Goal: Information Seeking & Learning: Learn about a topic

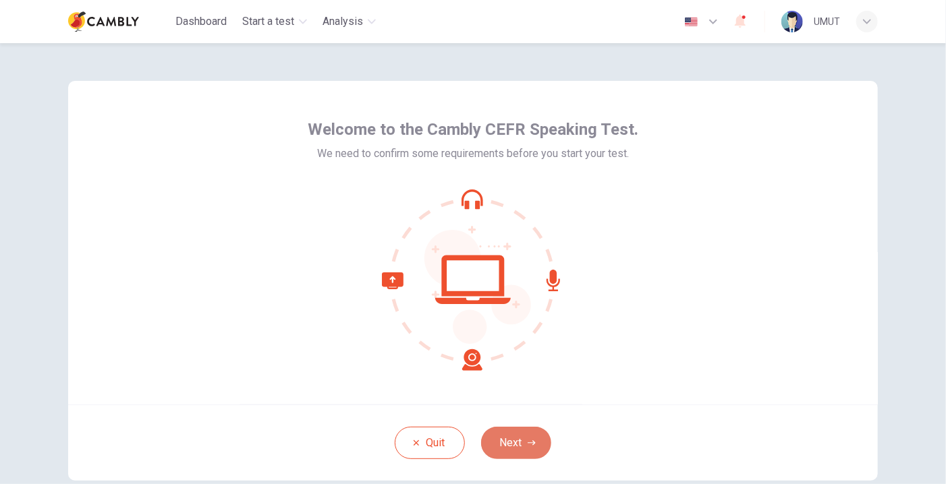
click at [515, 439] on button "Next" at bounding box center [516, 443] width 70 height 32
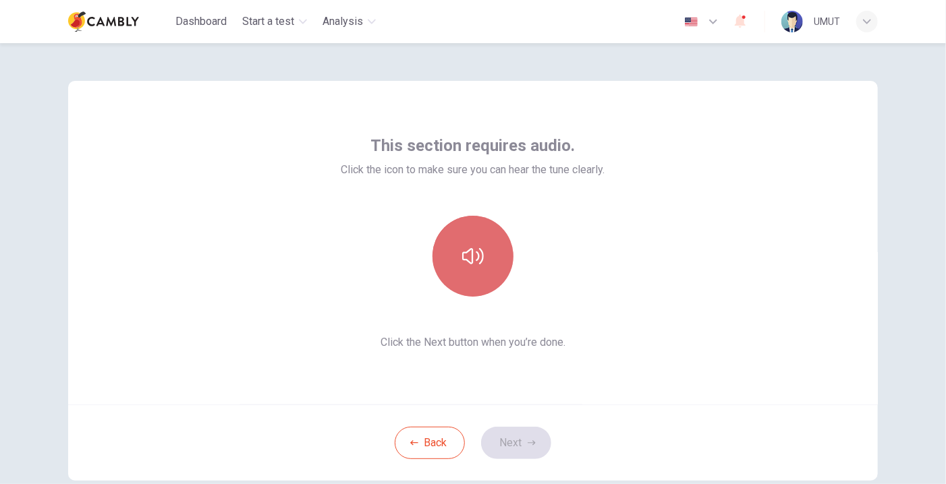
click at [478, 256] on icon "button" at bounding box center [473, 257] width 22 height 22
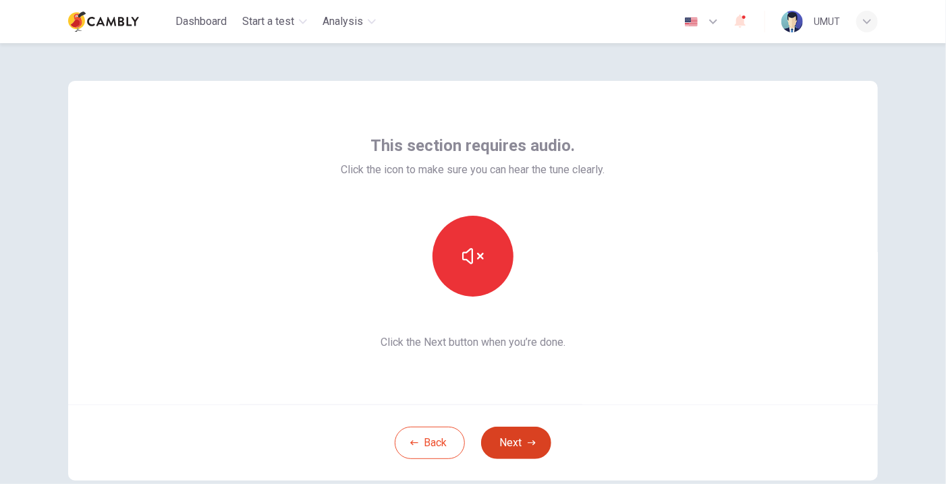
click at [528, 438] on button "Next" at bounding box center [516, 443] width 70 height 32
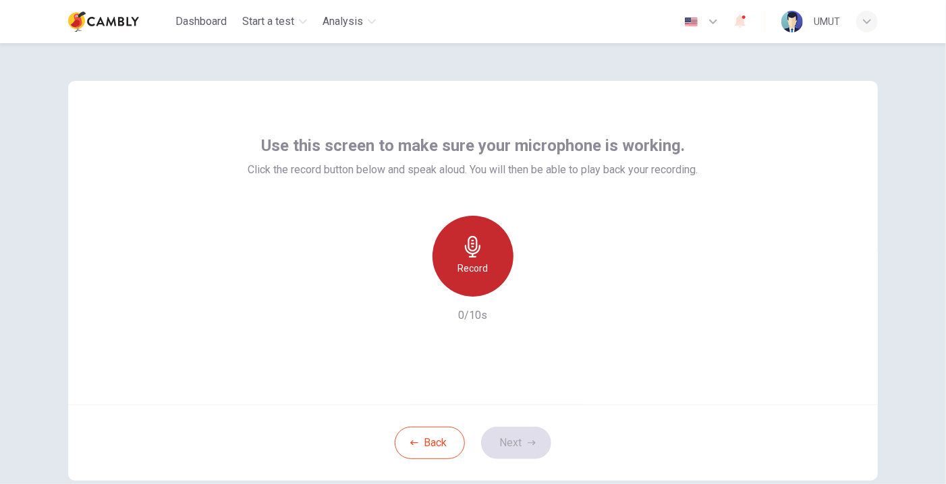
click at [468, 246] on icon "button" at bounding box center [473, 247] width 22 height 22
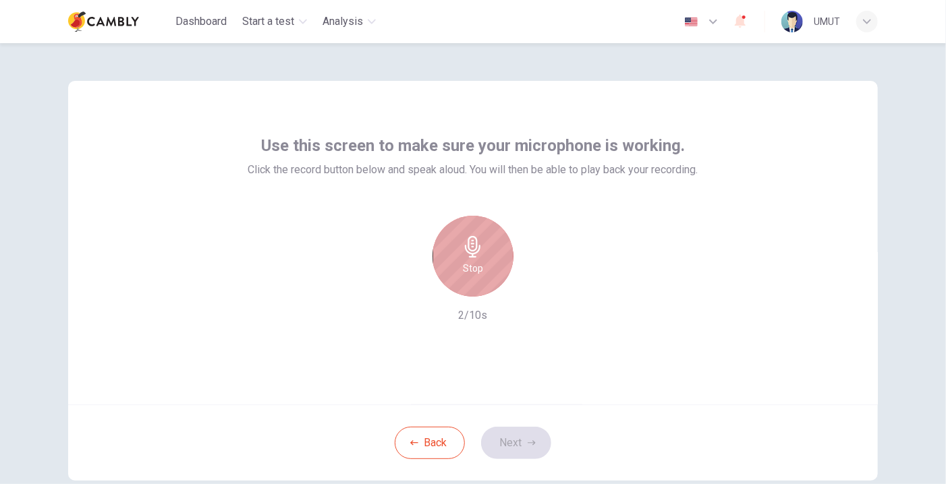
click at [468, 246] on icon "button" at bounding box center [473, 247] width 22 height 22
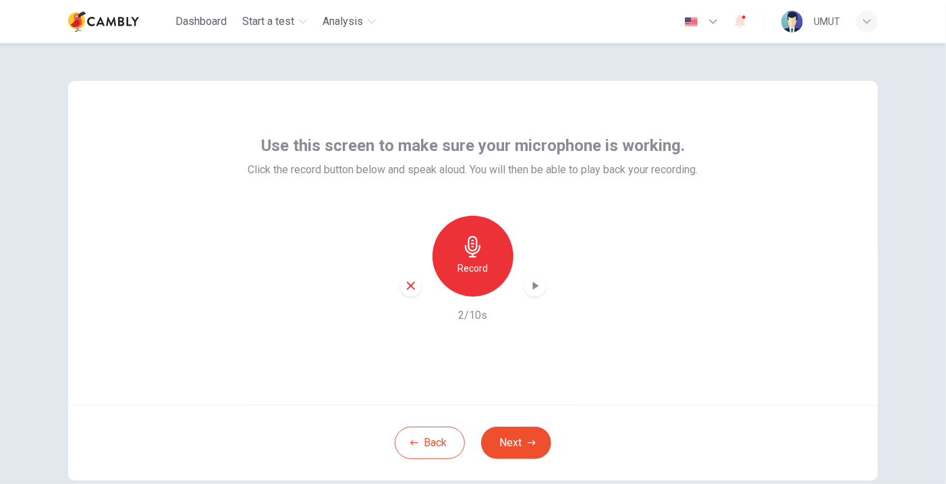
click at [528, 287] on icon "button" at bounding box center [534, 285] width 13 height 13
click at [408, 287] on icon "button" at bounding box center [411, 286] width 8 height 8
click at [474, 250] on icon "button" at bounding box center [473, 247] width 22 height 22
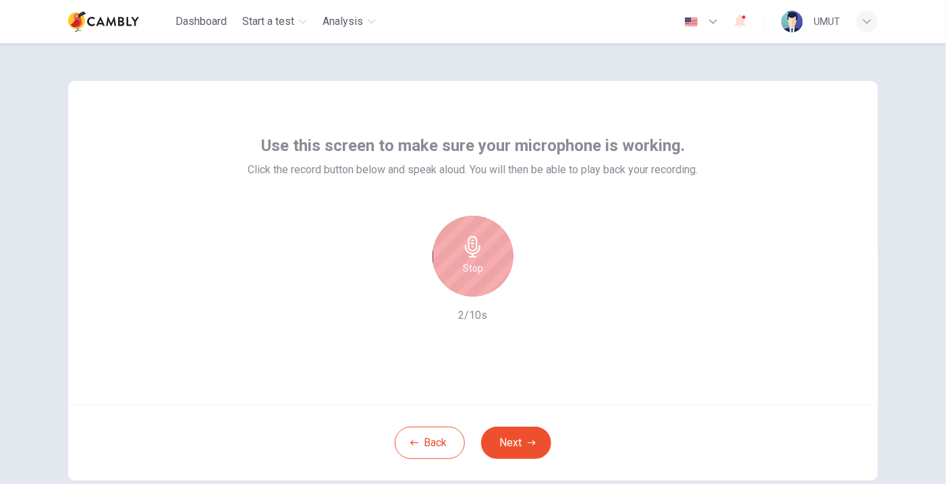
click at [474, 250] on icon "button" at bounding box center [473, 247] width 22 height 22
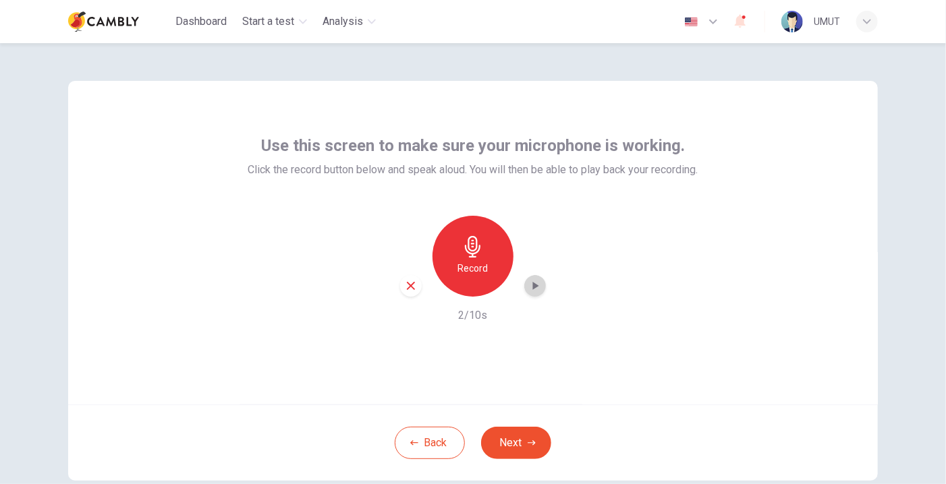
click at [528, 289] on icon "button" at bounding box center [534, 285] width 13 height 13
click at [517, 437] on button "Next" at bounding box center [516, 443] width 70 height 32
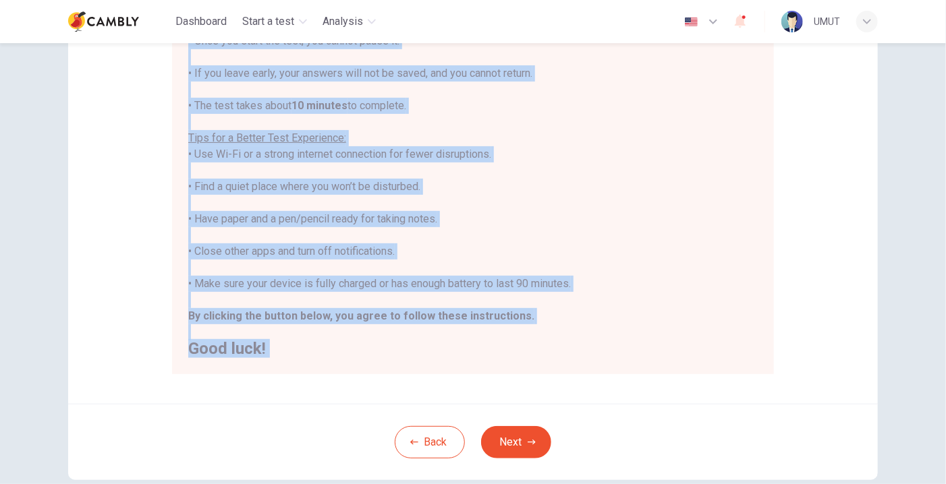
scroll to position [266, 0]
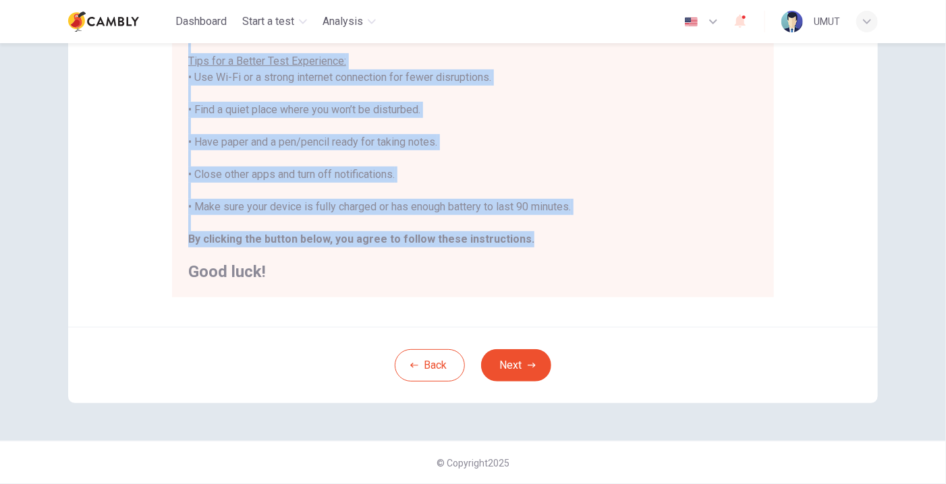
drag, startPoint x: 188, startPoint y: 129, endPoint x: 517, endPoint y: 232, distance: 345.0
click at [517, 232] on div "You are about to start a CEFR Speaking Test . Before You Start the Test: • Once…" at bounding box center [472, 94] width 569 height 372
copy div "You are about to start a CEFR Speaking Test . Before You Start the Test: • Once…"
click at [203, 152] on div "You are about to start a CEFR Speaking Test . Before You Start the Test: • Once…" at bounding box center [472, 94] width 569 height 372
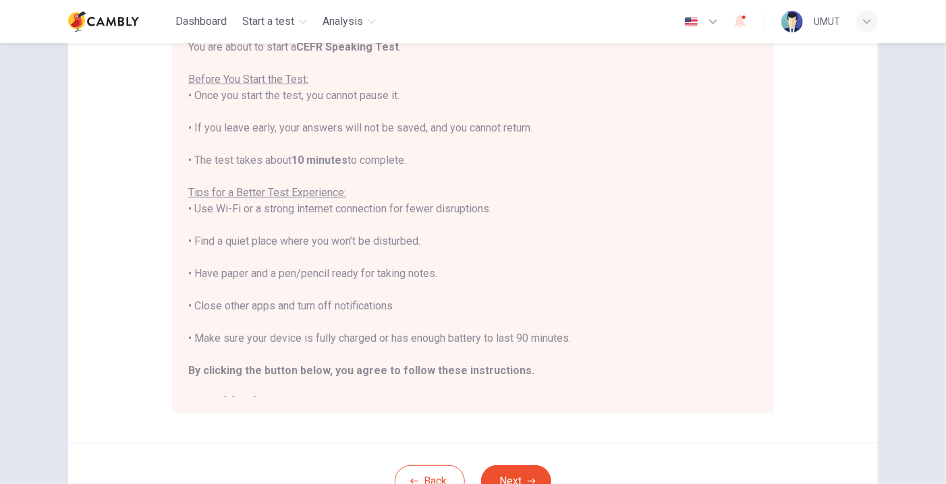
scroll to position [202, 0]
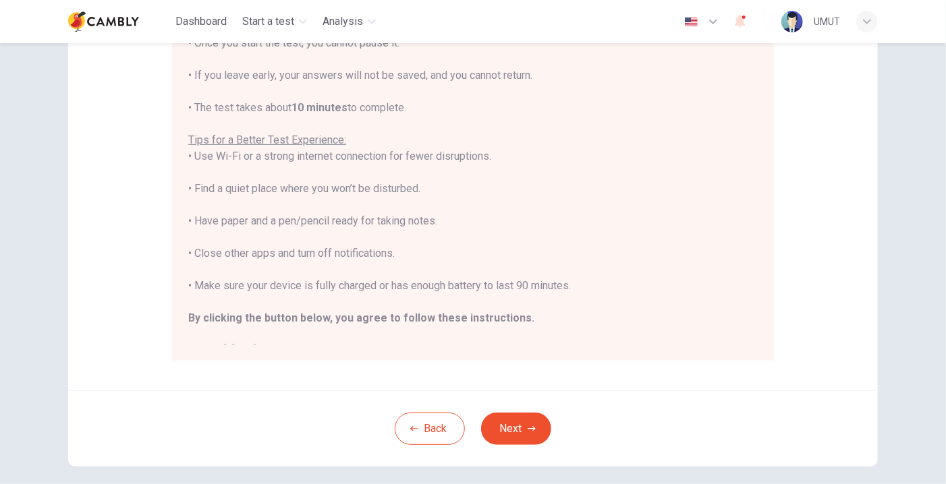
click at [116, 120] on div "Disclaimer: You are about to start a CEFR Speaking Test . Before You Start the …" at bounding box center [472, 135] width 809 height 512
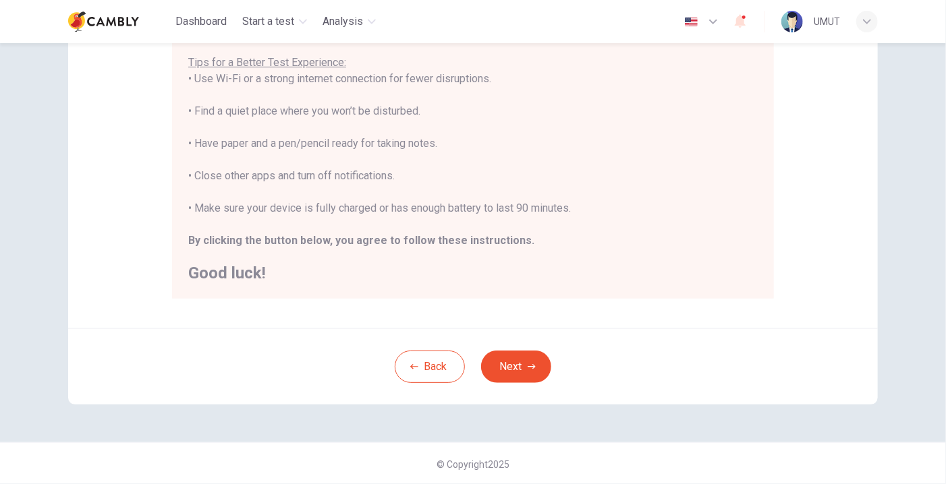
scroll to position [266, 0]
click at [515, 365] on button "Next" at bounding box center [516, 365] width 70 height 32
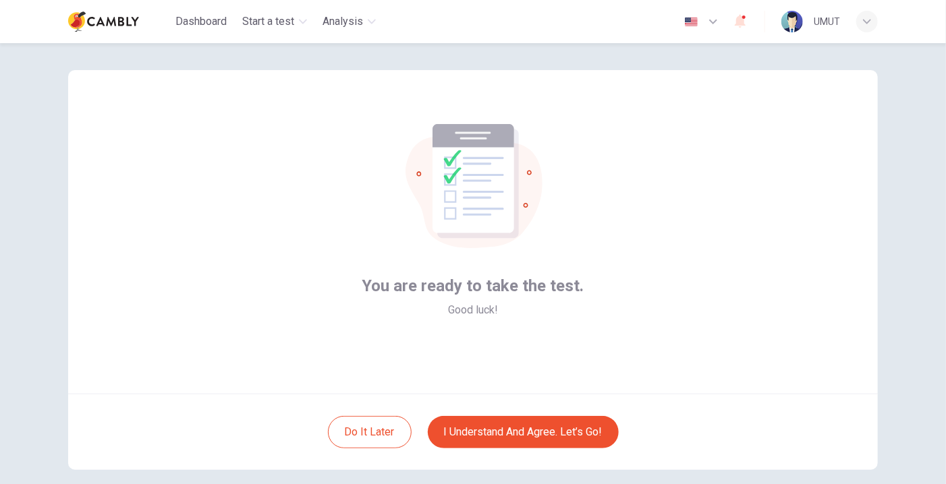
scroll to position [10, 0]
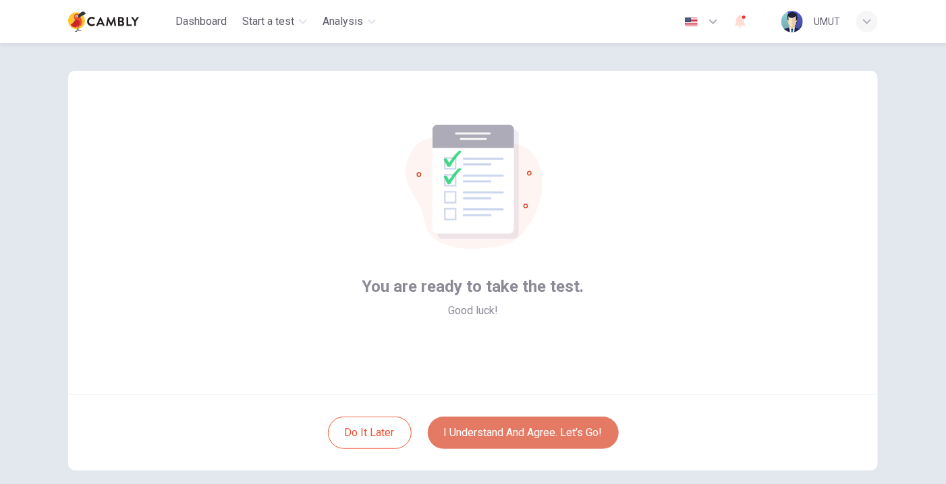
click at [536, 430] on button "I understand and agree. Let’s go!" at bounding box center [523, 433] width 191 height 32
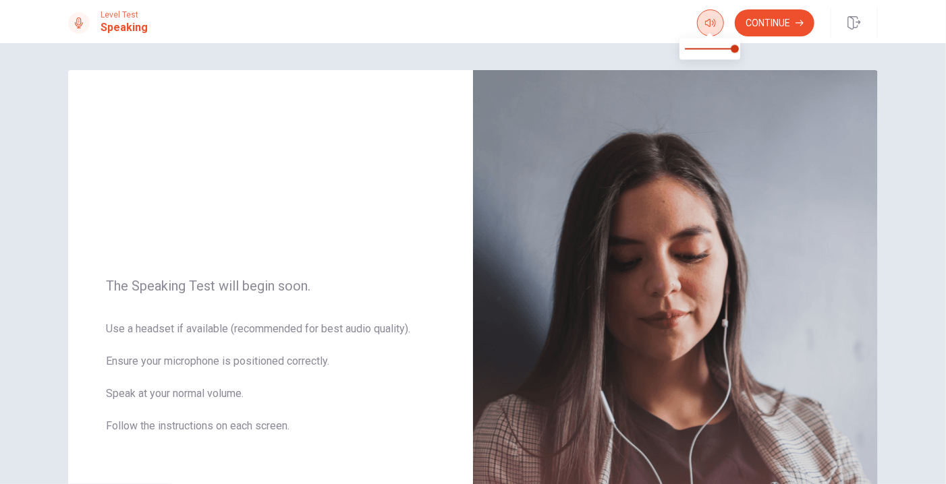
click at [710, 20] on icon "button" at bounding box center [710, 23] width 11 height 8
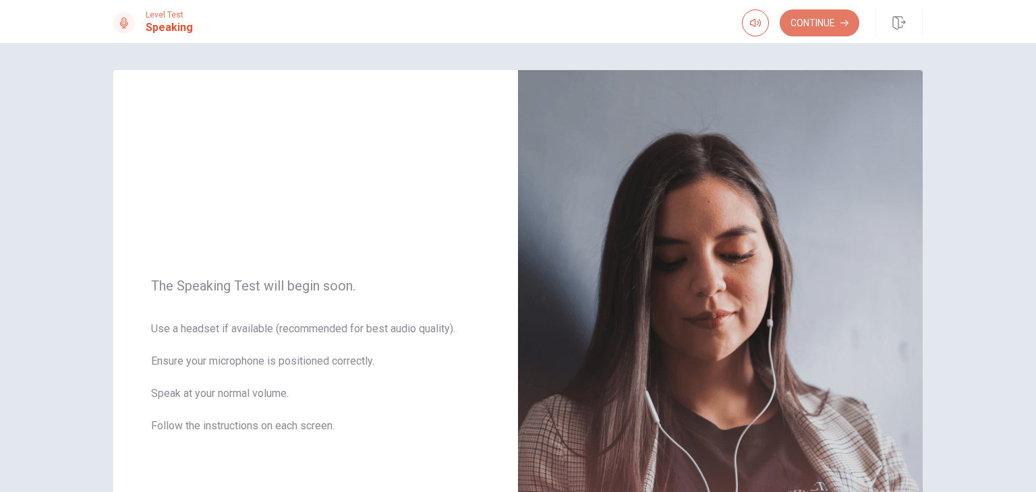
click at [817, 18] on button "Continue" at bounding box center [820, 22] width 80 height 27
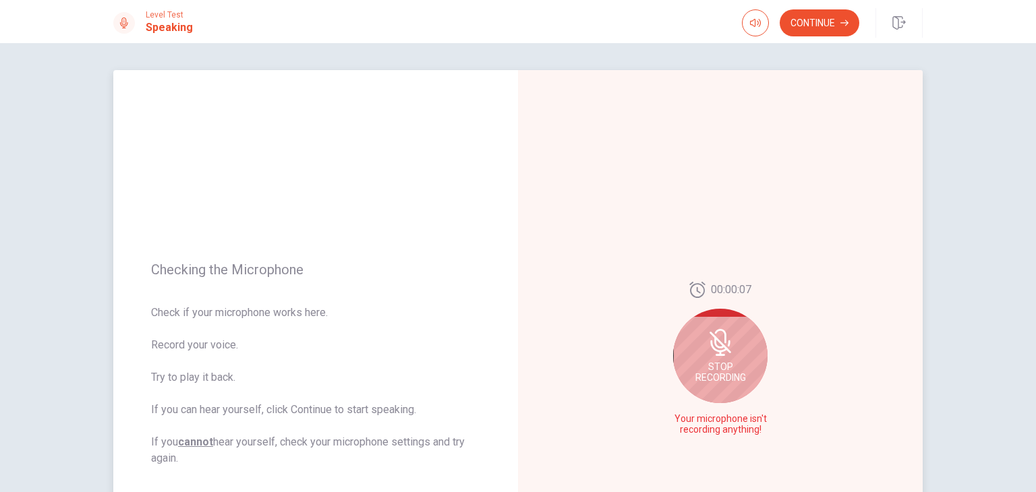
click at [718, 356] on div "Stop Recording" at bounding box center [720, 356] width 94 height 94
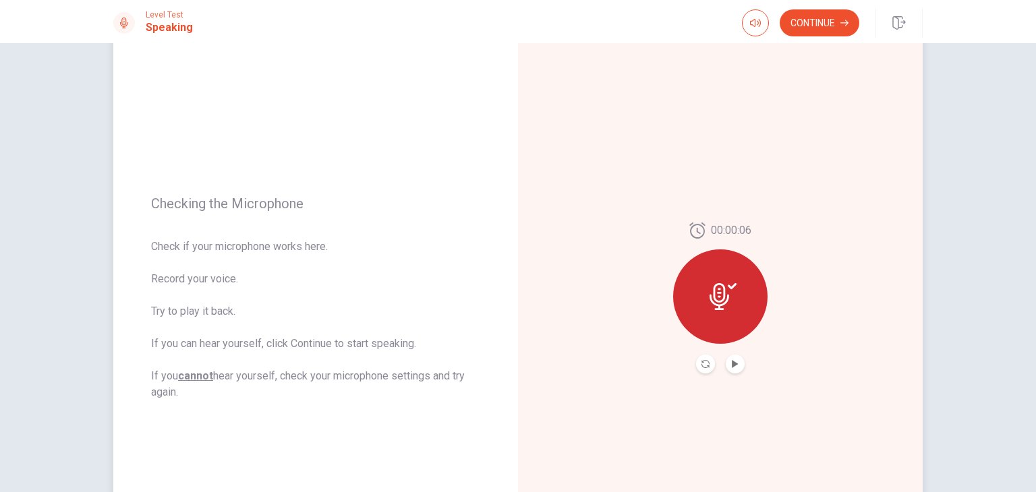
scroll to position [67, 0]
click at [734, 364] on icon "Play Audio" at bounding box center [735, 363] width 8 height 8
click at [734, 364] on icon "Pause Audio" at bounding box center [735, 363] width 7 height 8
click at [732, 363] on icon "Play Audio" at bounding box center [735, 363] width 6 height 8
click at [732, 363] on icon "Pause Audio" at bounding box center [735, 363] width 7 height 8
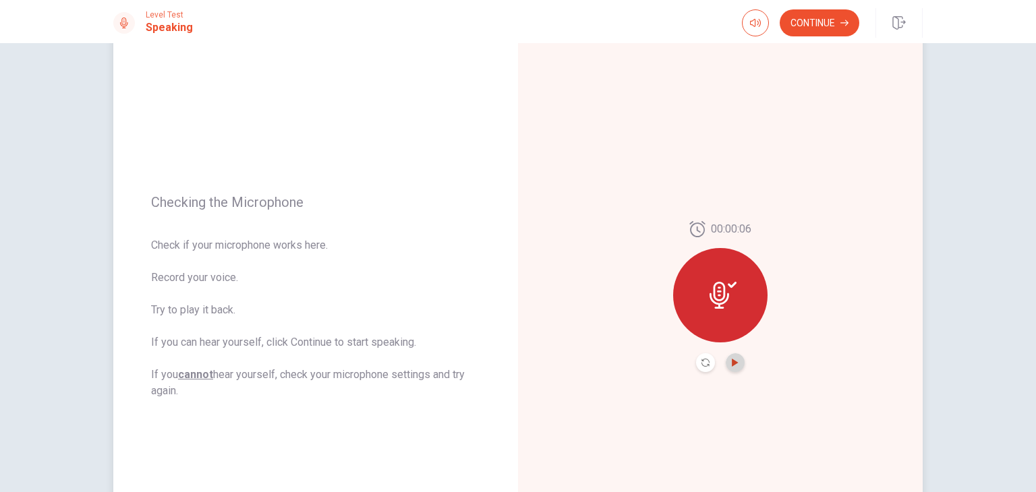
click at [733, 365] on icon "Play Audio" at bounding box center [735, 363] width 8 height 8
click at [702, 364] on icon "Record Again" at bounding box center [706, 363] width 8 height 8
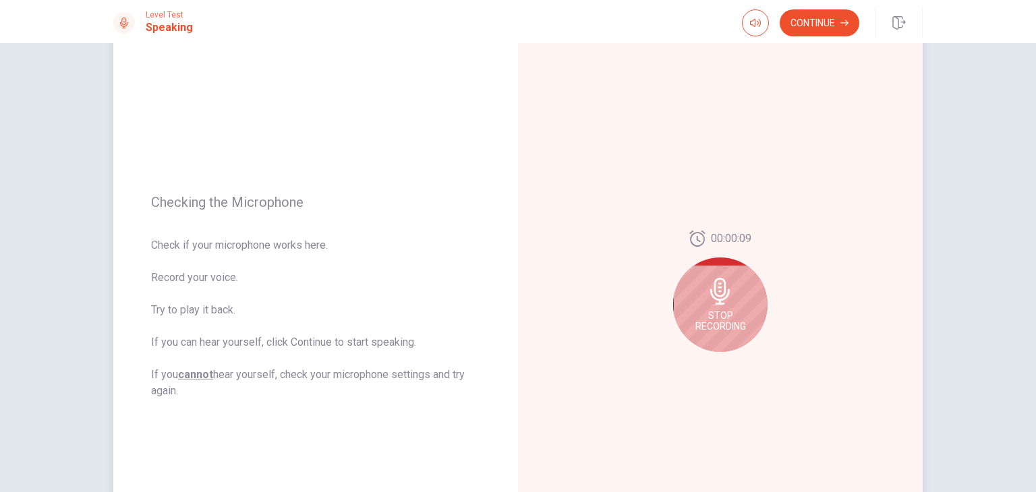
click at [729, 305] on div "Stop Recording" at bounding box center [720, 305] width 94 height 94
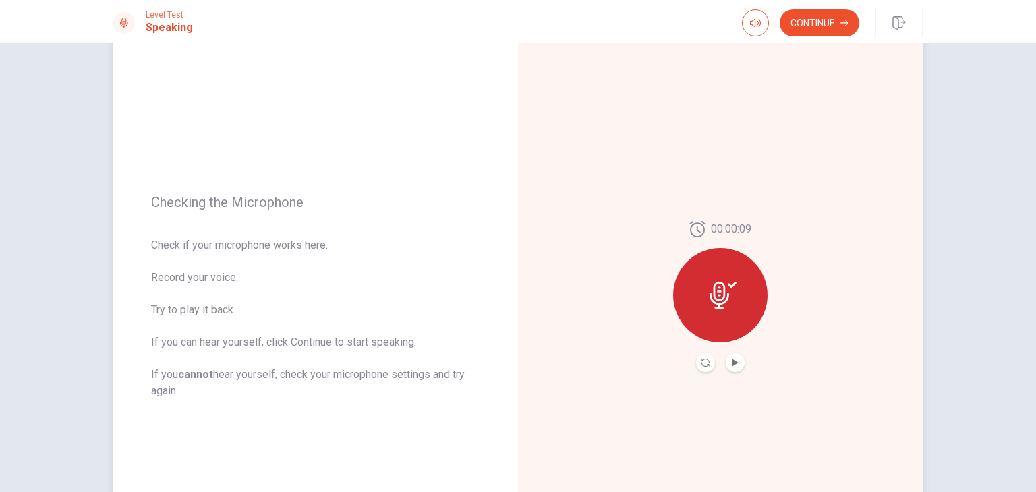
click at [743, 366] on div "00:00:09" at bounding box center [720, 296] width 94 height 151
click at [732, 362] on icon "Play Audio" at bounding box center [735, 363] width 6 height 8
click at [833, 18] on button "Continue" at bounding box center [820, 22] width 80 height 27
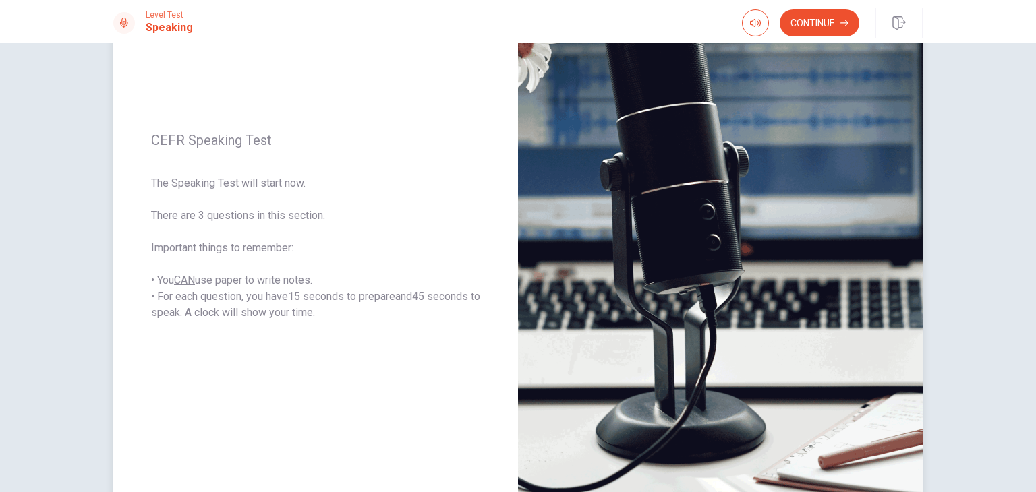
scroll to position [135, 0]
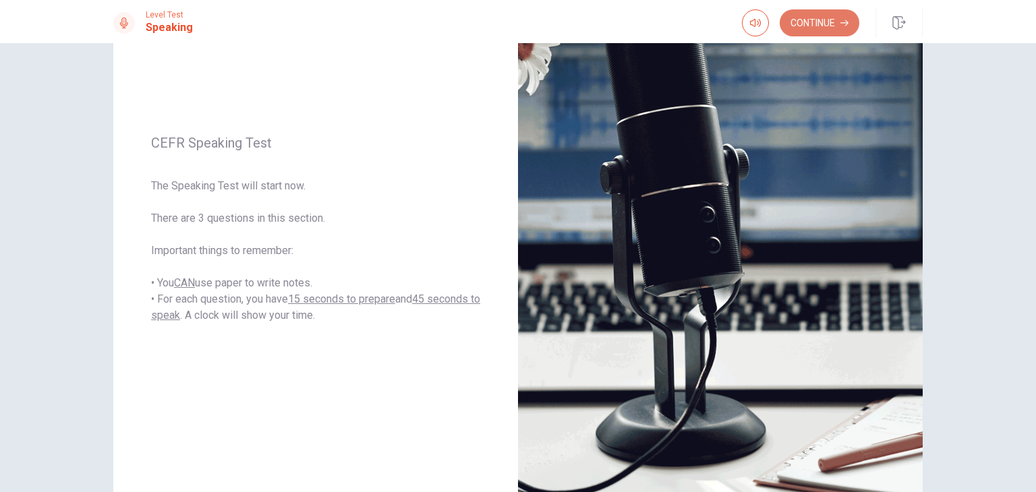
click at [818, 20] on button "Continue" at bounding box center [820, 22] width 80 height 27
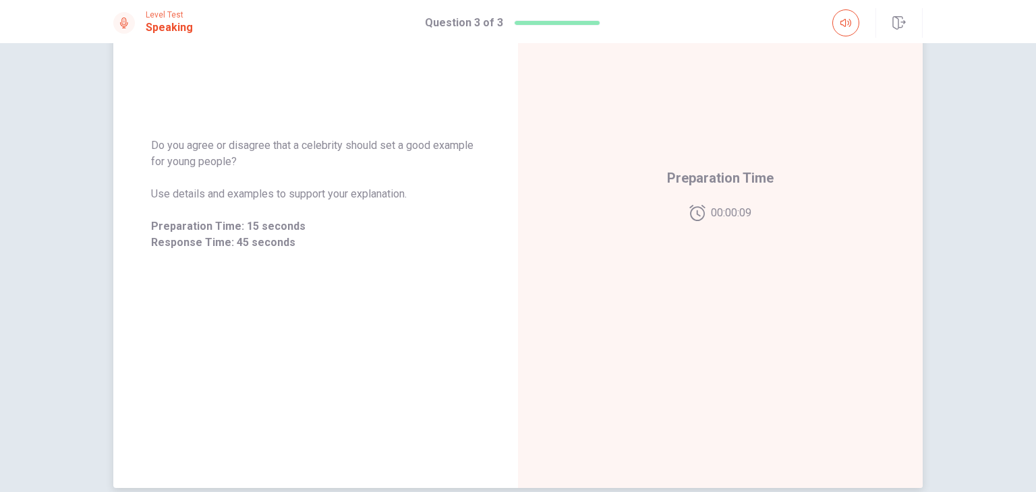
scroll to position [169, 0]
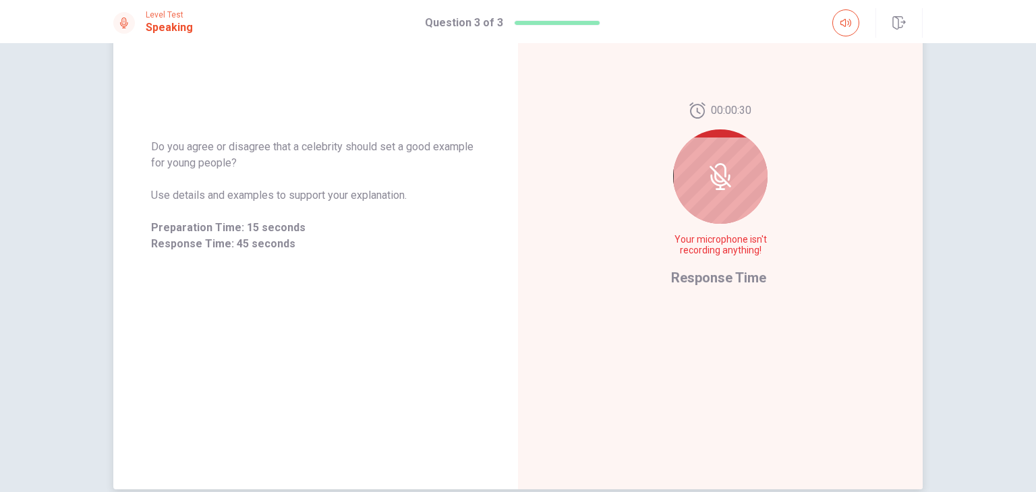
click at [718, 178] on icon at bounding box center [721, 177] width 22 height 22
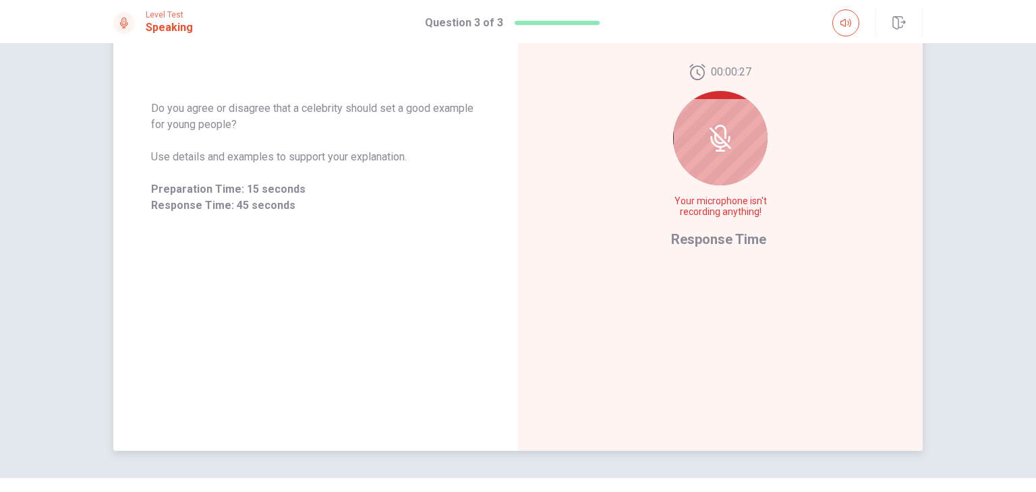
scroll to position [101, 0]
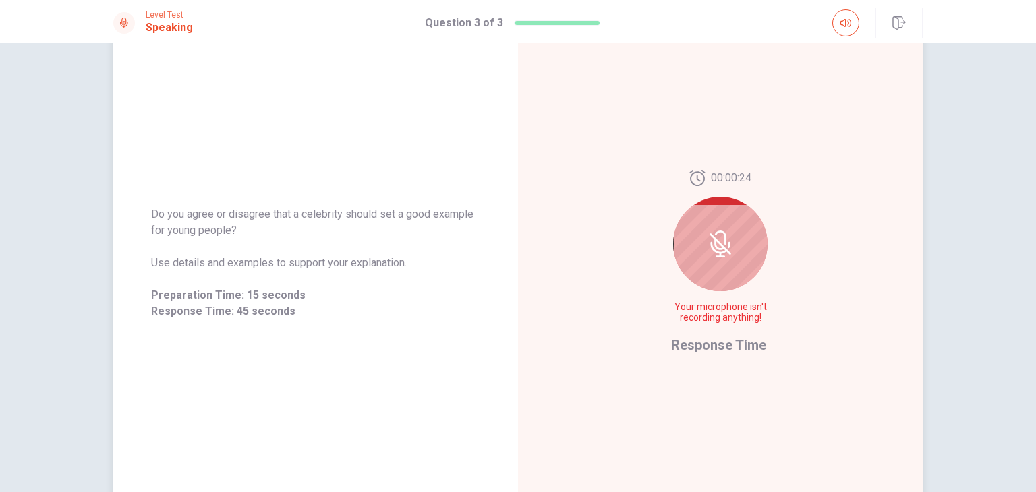
click at [717, 252] on icon at bounding box center [718, 248] width 17 height 12
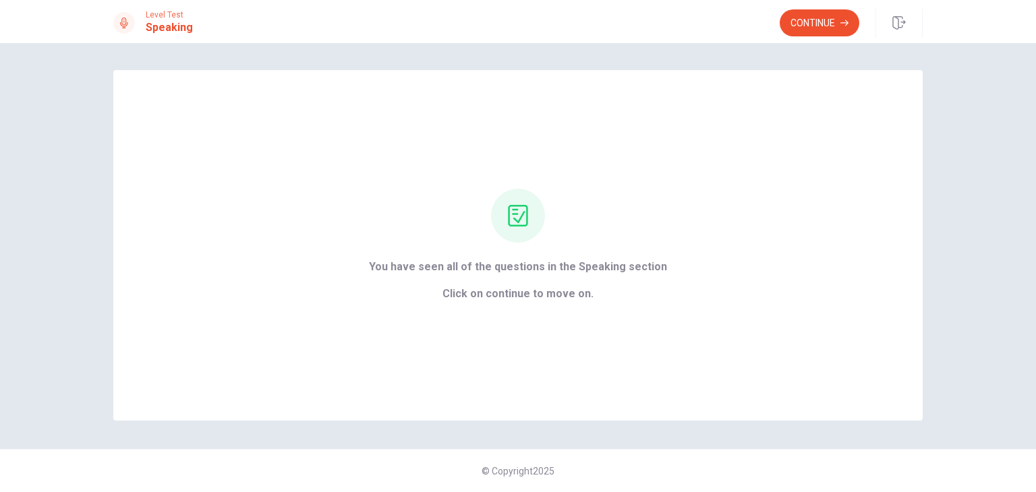
scroll to position [0, 0]
click at [818, 25] on button "Continue" at bounding box center [820, 22] width 80 height 27
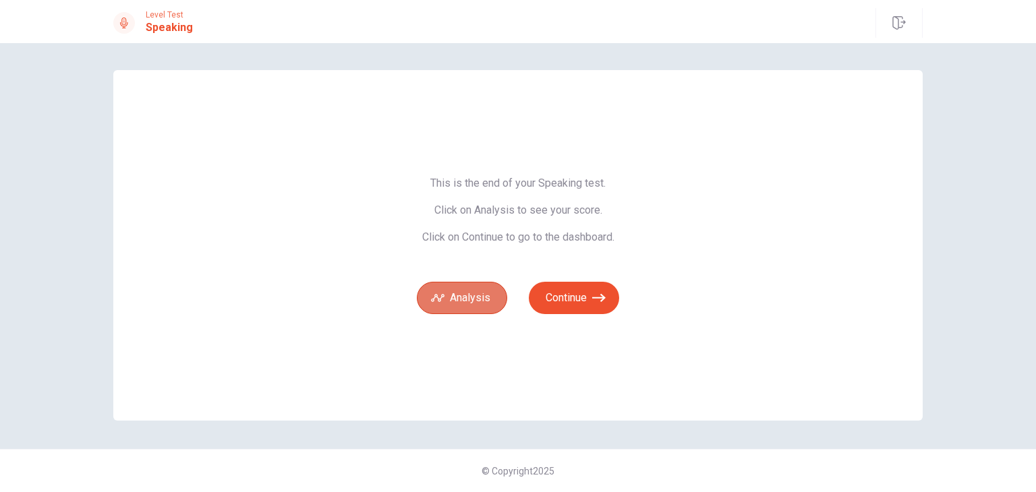
click at [486, 301] on button "Analysis" at bounding box center [462, 298] width 90 height 32
